Goal: Task Accomplishment & Management: Use online tool/utility

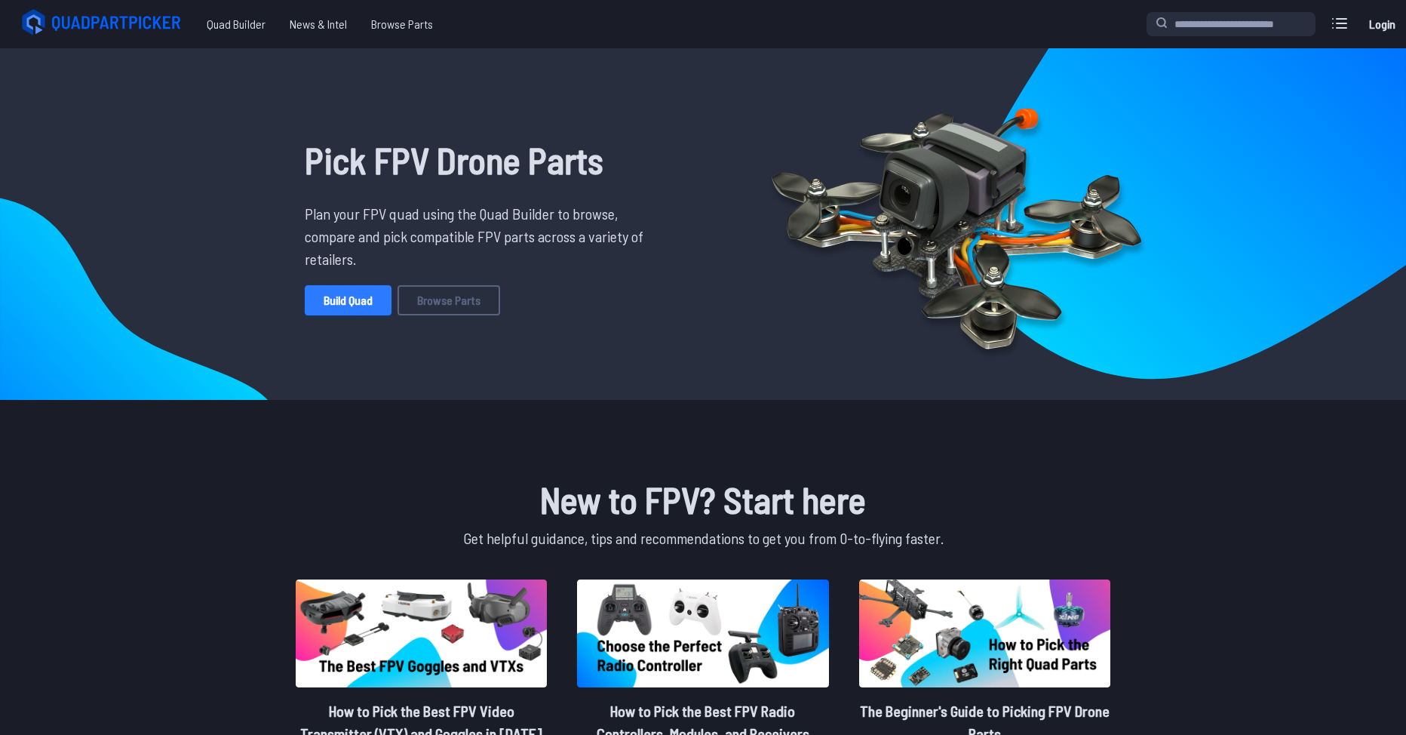
click at [371, 299] on link "Build Quad" at bounding box center [348, 300] width 87 height 30
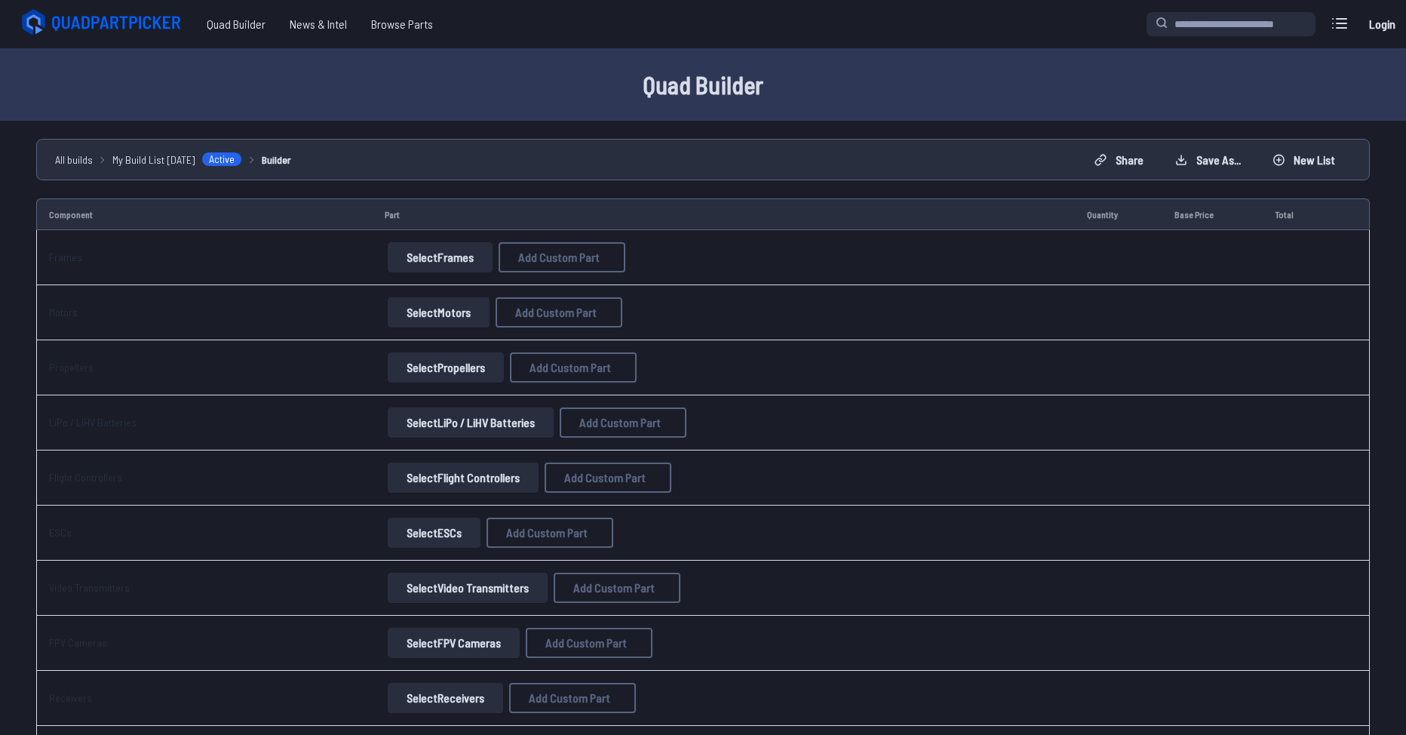
click at [431, 258] on button "Select Frames" at bounding box center [440, 257] width 105 height 30
click at [501, 256] on button "Add Custom Part" at bounding box center [562, 257] width 127 height 30
select select "**********"
click at [585, 233] on input at bounding box center [708, 244] width 321 height 32
drag, startPoint x: 569, startPoint y: 278, endPoint x: 566, endPoint y: 319, distance: 41.5
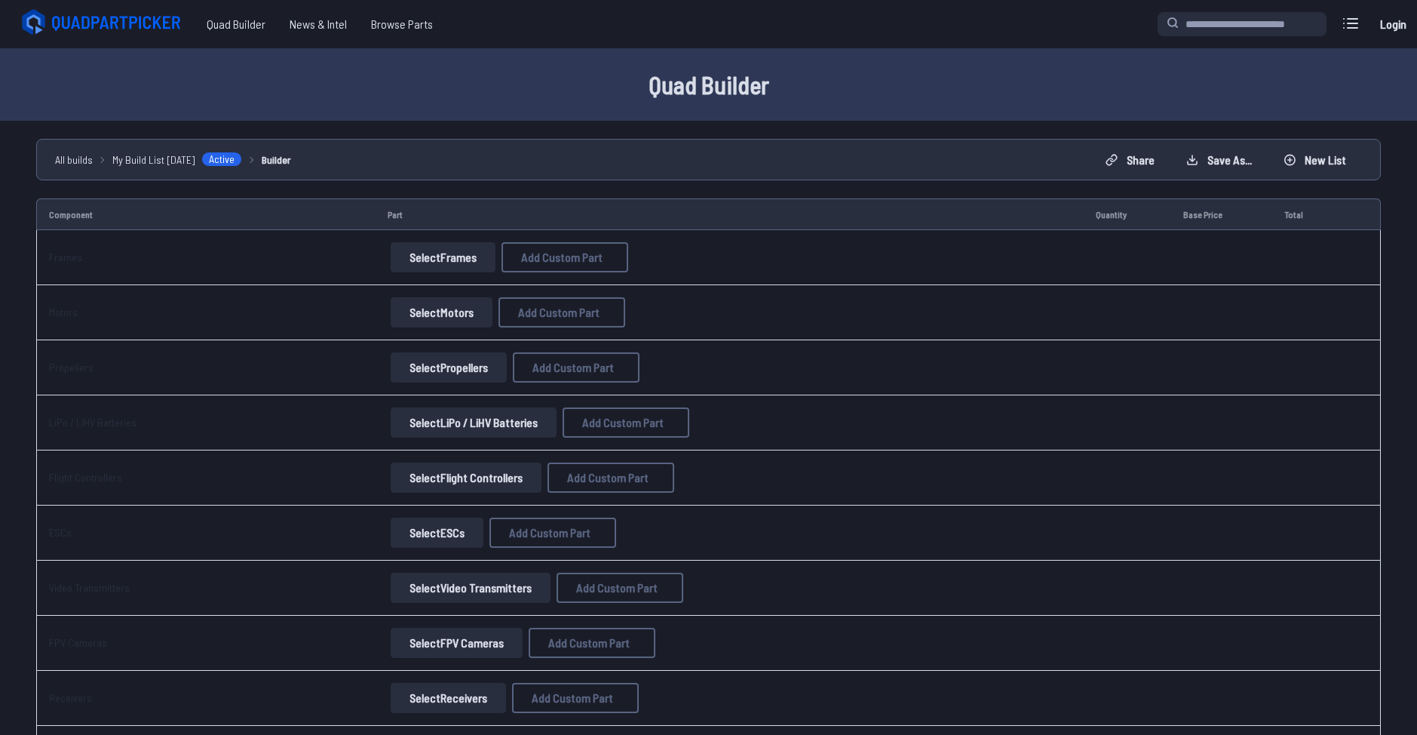
click at [569, 279] on label "Brand / Manufacturer" at bounding box center [708, 278] width 321 height 24
click at [566, 319] on div "Part name* Brand / Manufacturer Price * Link Category" at bounding box center [709, 358] width 348 height 339
